Goal: Find specific page/section: Find specific page/section

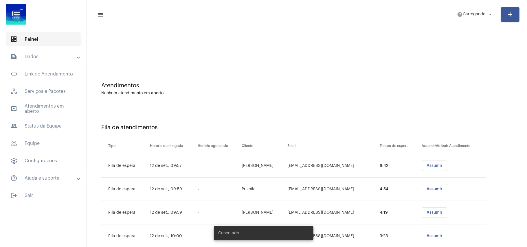
click at [33, 37] on span "dashboard Painel" at bounding box center [43, 39] width 75 height 14
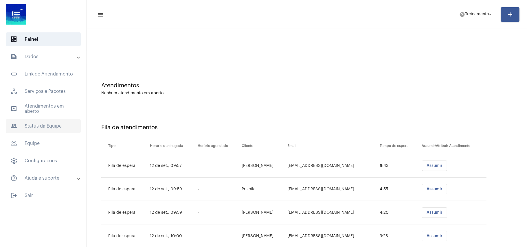
click at [38, 122] on span "people Status da Equipe" at bounding box center [43, 126] width 75 height 14
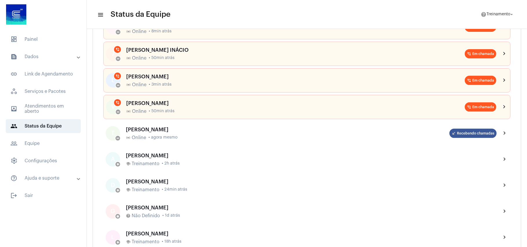
scroll to position [116, 0]
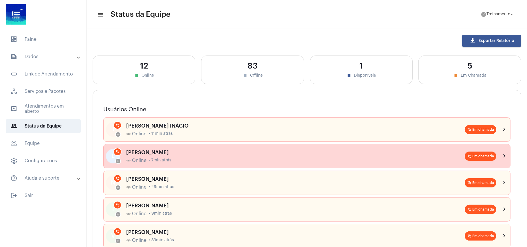
scroll to position [77, 0]
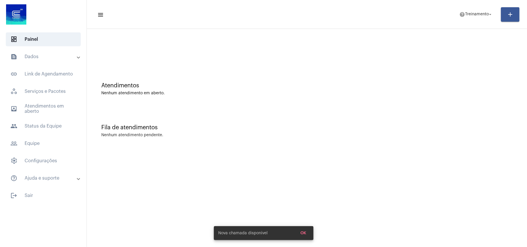
click at [285, 173] on mat-sidenav-content "menu help Treinamento arrow_drop_down add Atendimentos Nenhum atendimento em ab…" at bounding box center [307, 123] width 441 height 247
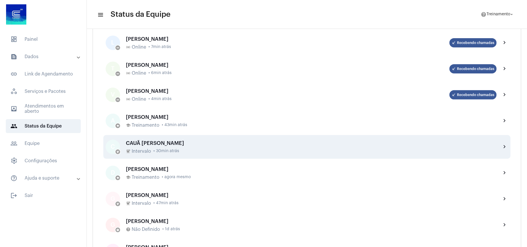
scroll to position [116, 0]
